Goal: Check status: Check status

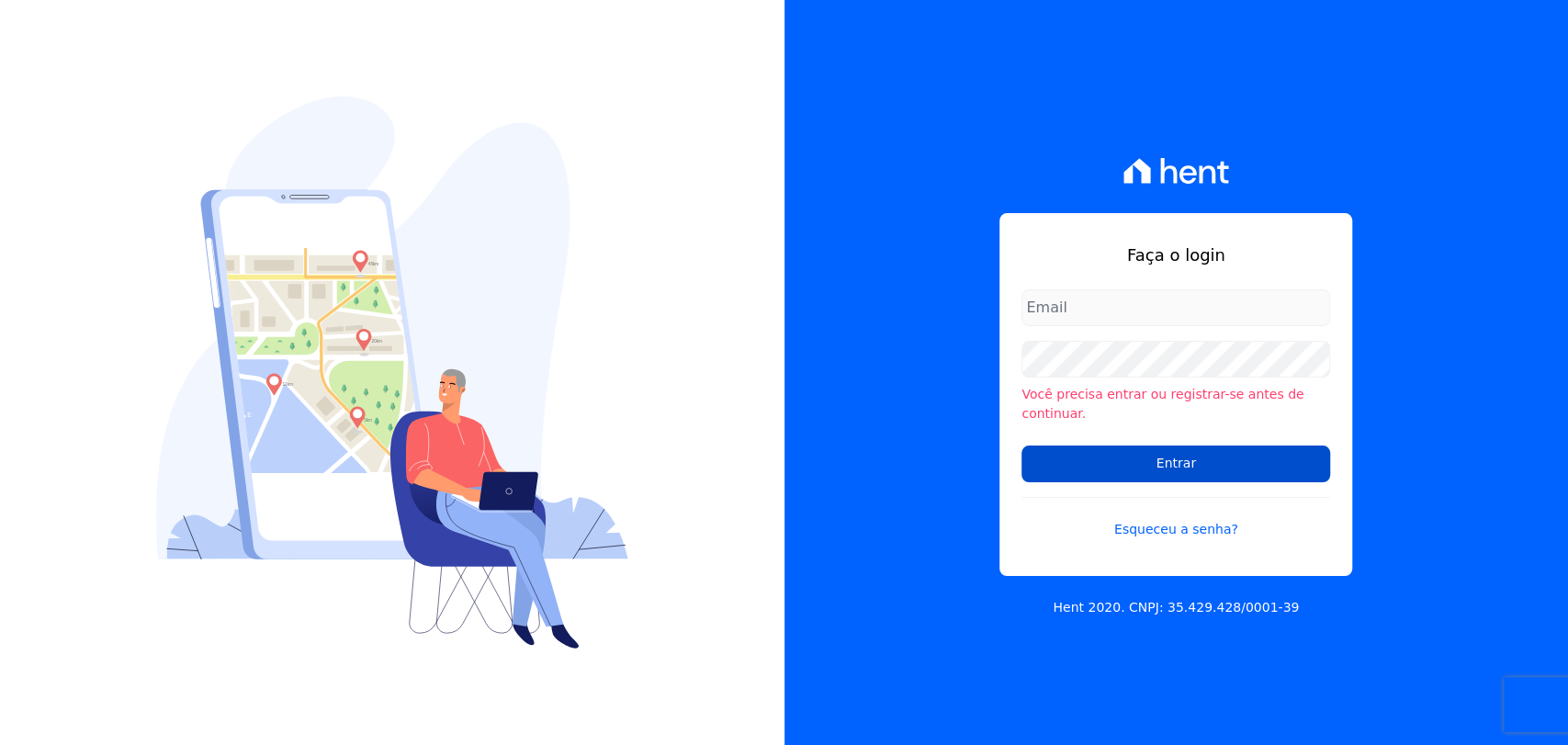
type input "mayara@citizenurbanismo.com.br"
click at [1095, 459] on input "Entrar" at bounding box center [1176, 464] width 308 height 37
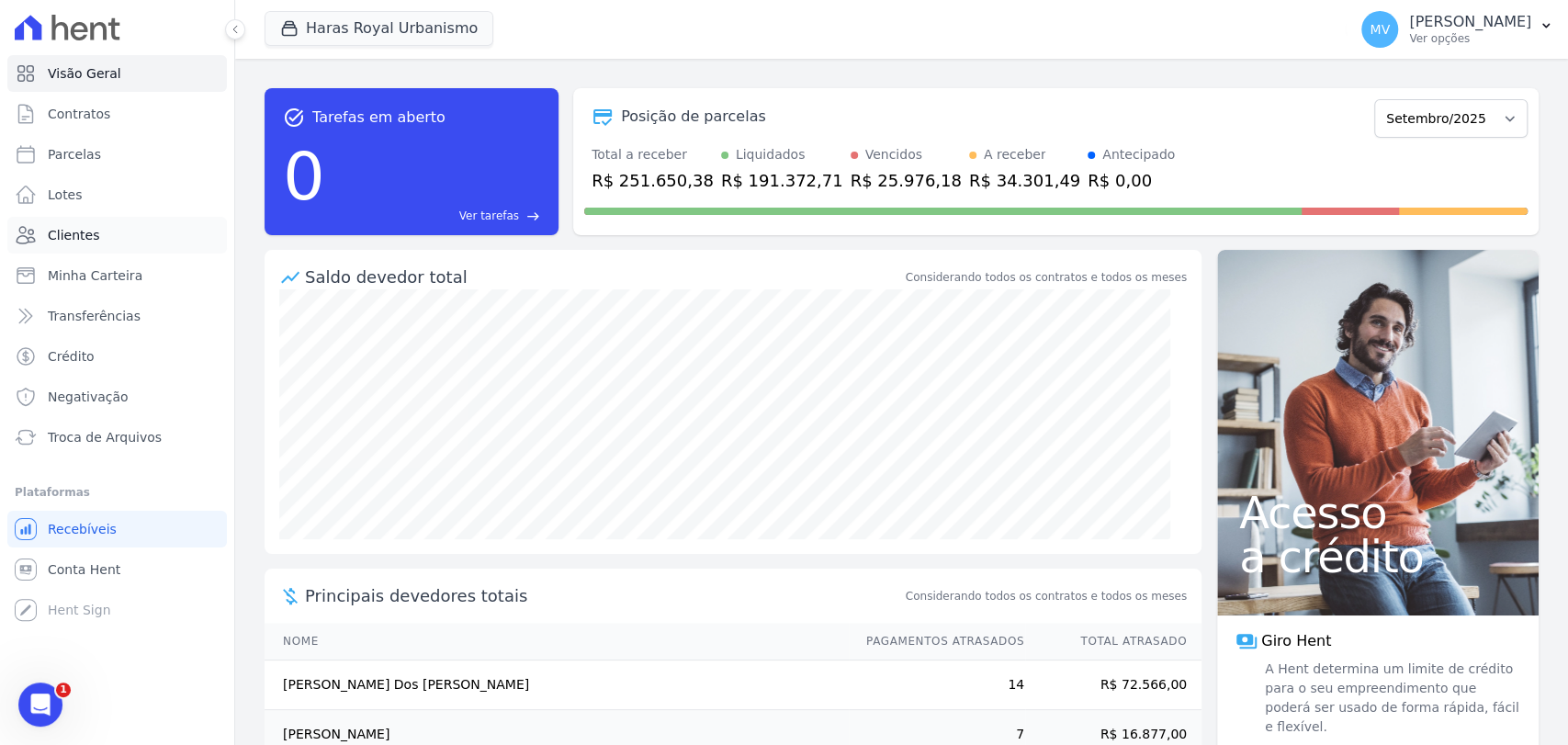
click at [58, 229] on span "Clientes" at bounding box center [73, 235] width 51 height 18
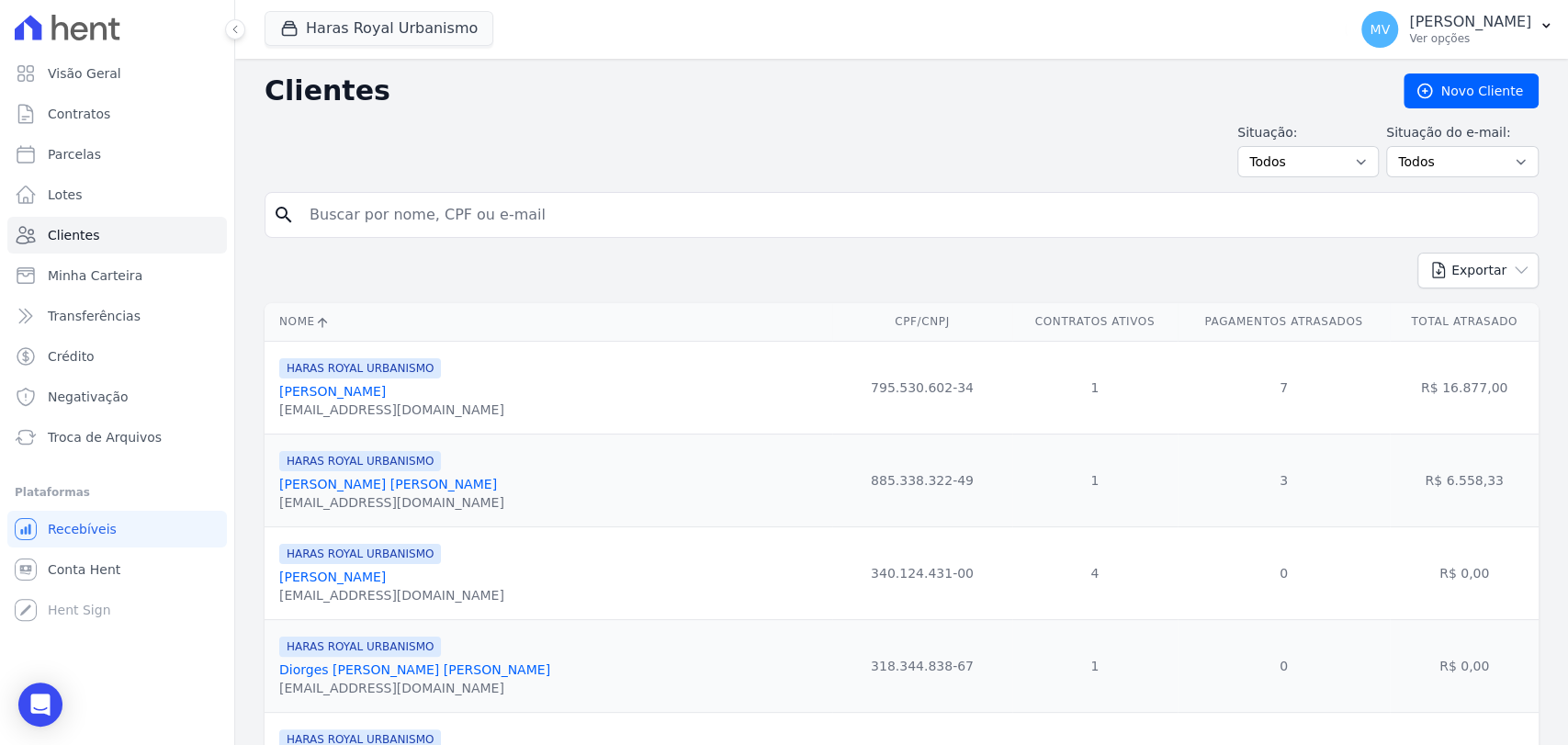
click at [311, 485] on link "[PERSON_NAME] [PERSON_NAME]" at bounding box center [388, 483] width 218 height 14
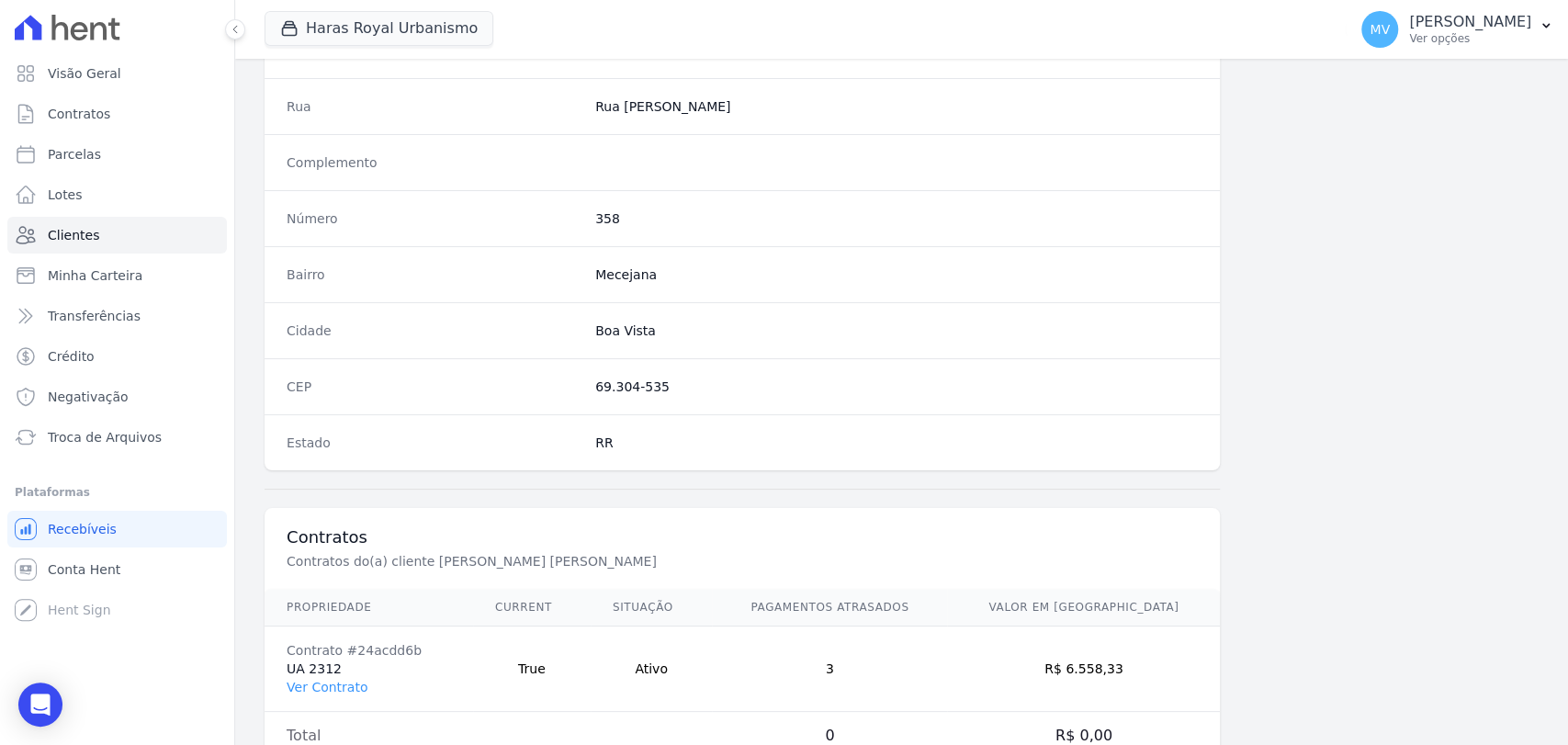
scroll to position [970, 0]
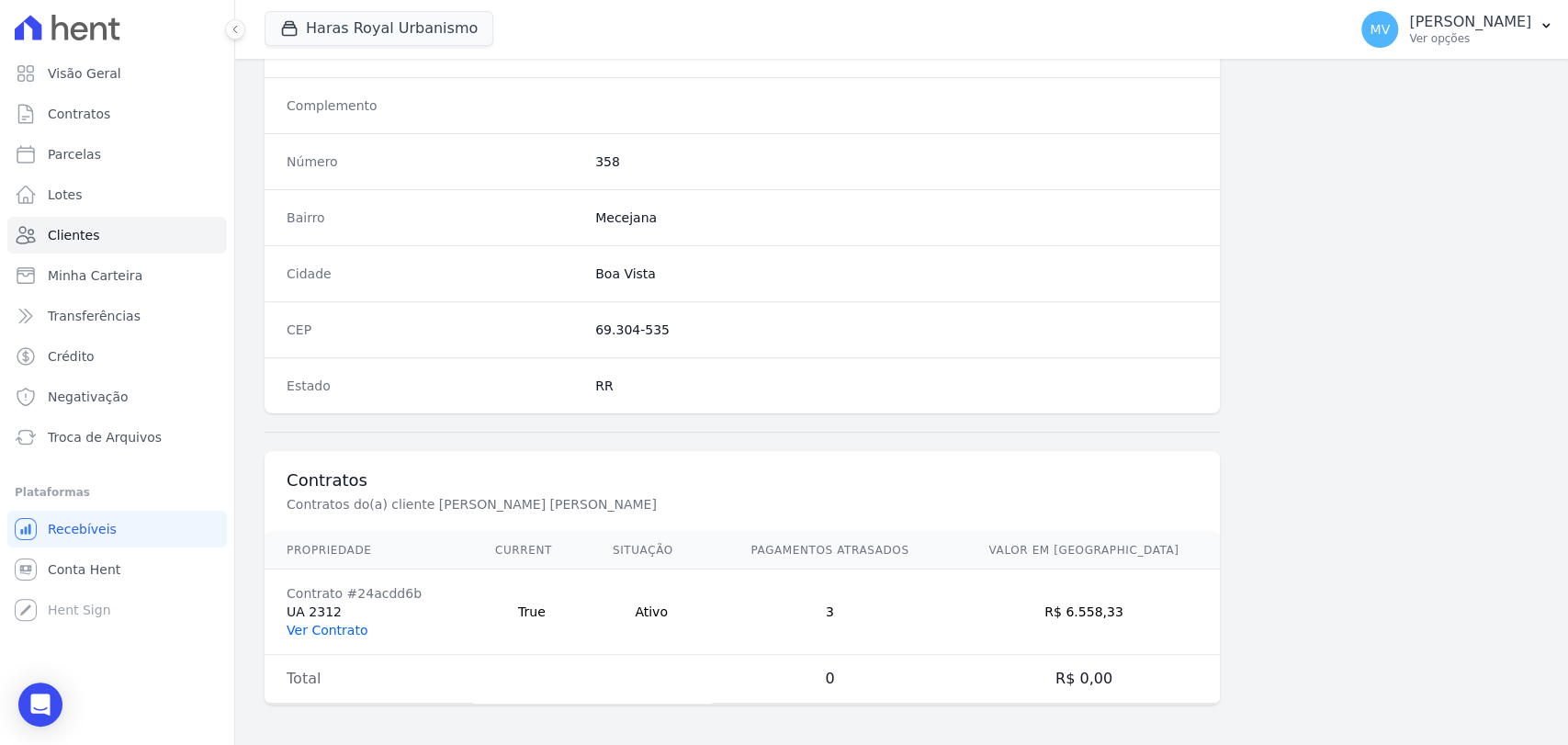
click at [315, 623] on link "Ver Contrato" at bounding box center [328, 629] width 81 height 14
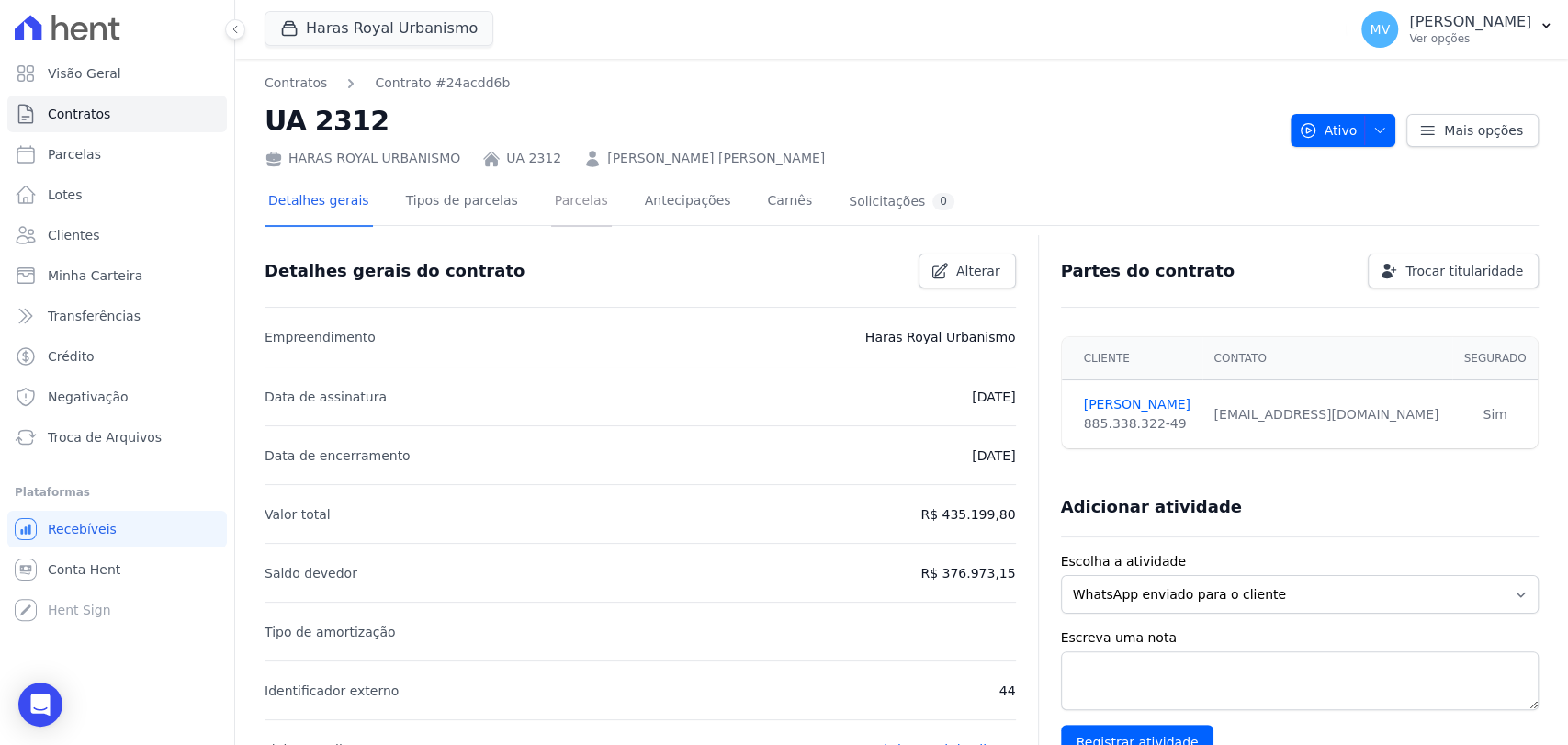
click at [551, 194] on link "Parcelas" at bounding box center [581, 202] width 61 height 48
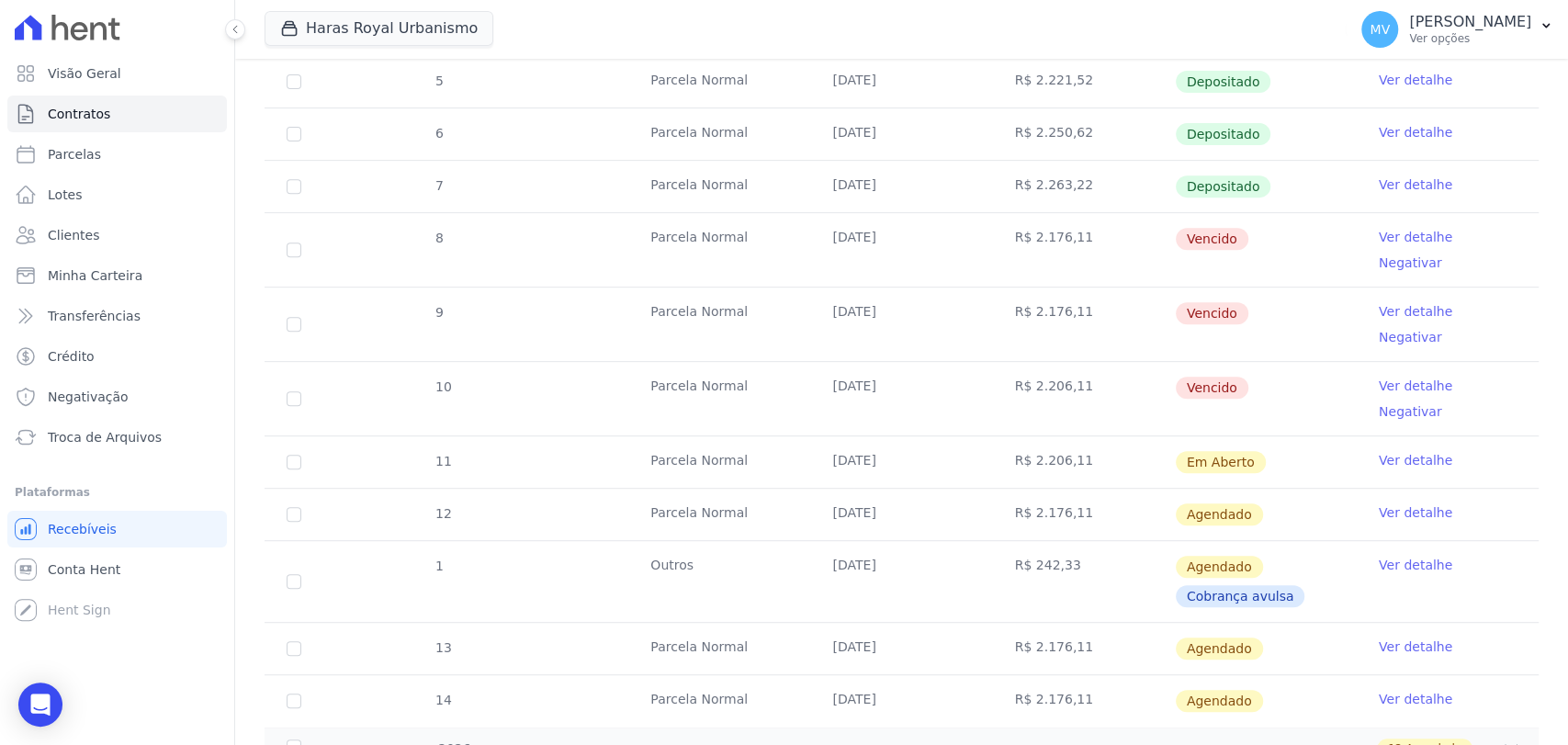
scroll to position [485, 0]
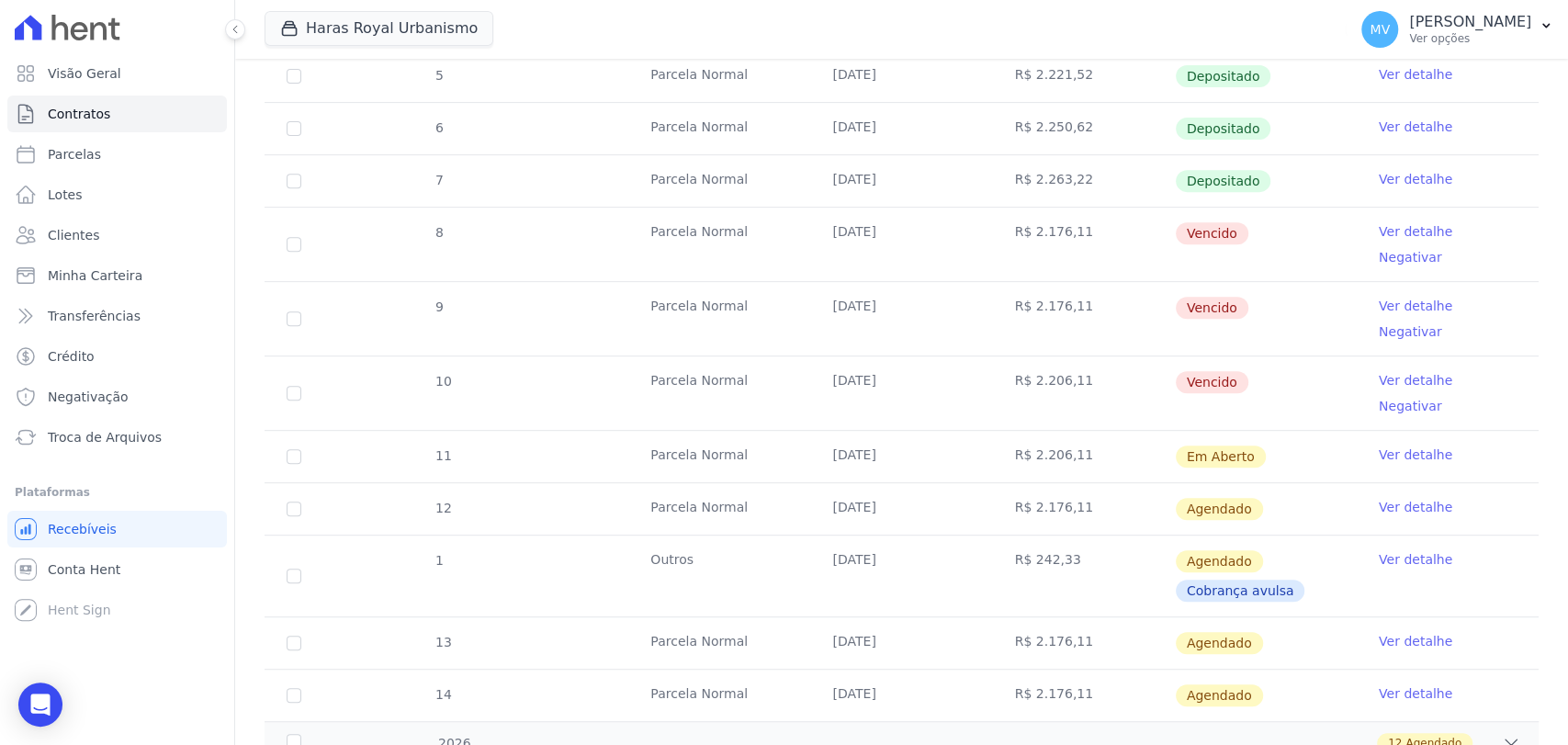
click at [1385, 222] on link "Ver detalhe" at bounding box center [1416, 231] width 73 height 18
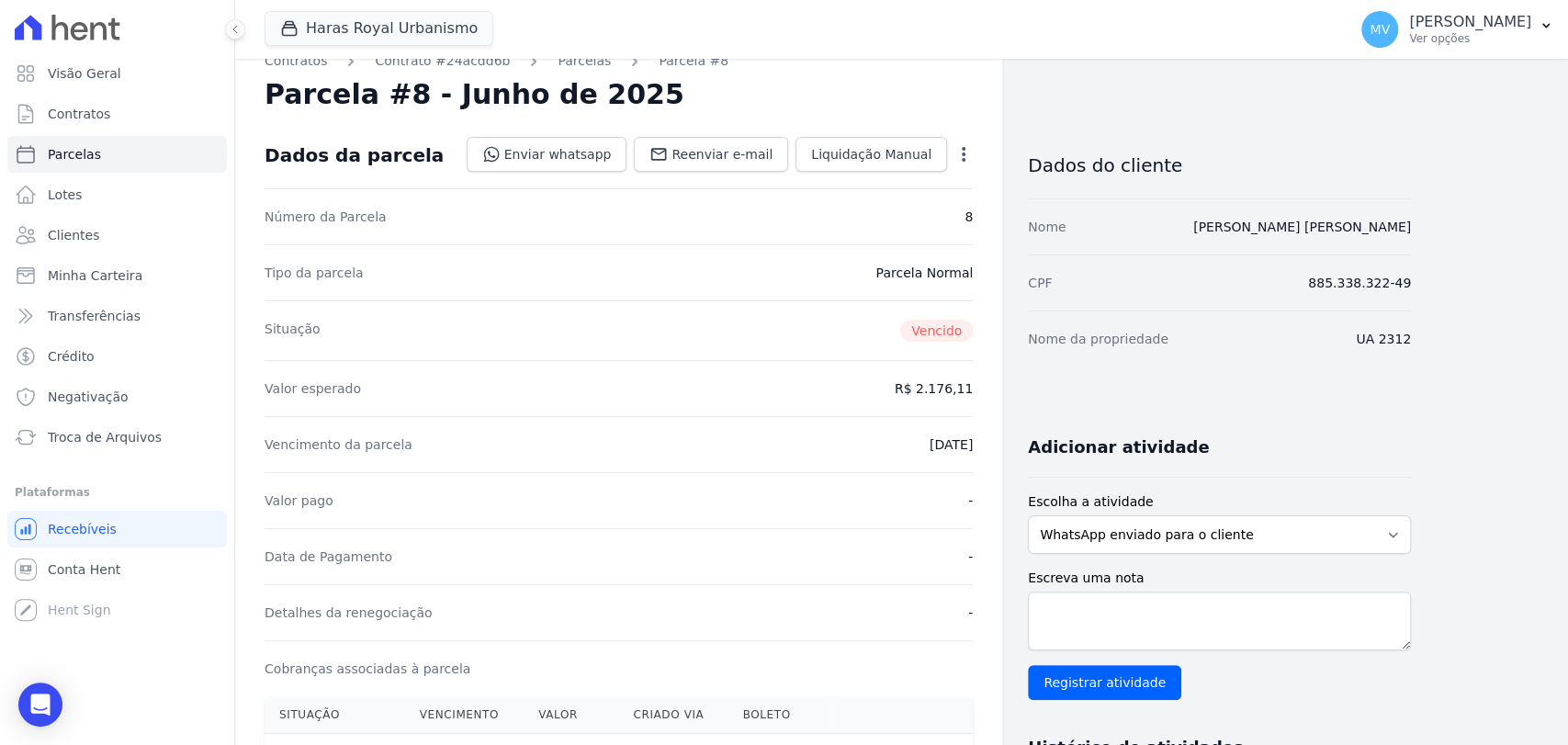
scroll to position [19, 0]
